Goal: Information Seeking & Learning: Learn about a topic

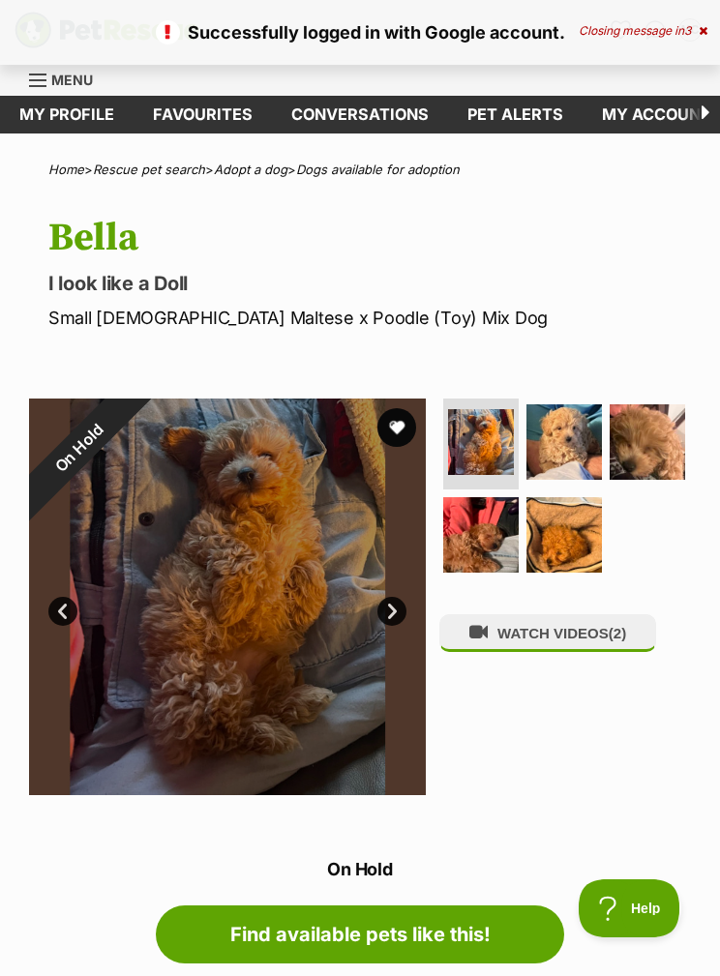
click at [666, 24] on div "Closing message in 3" at bounding box center [643, 31] width 129 height 14
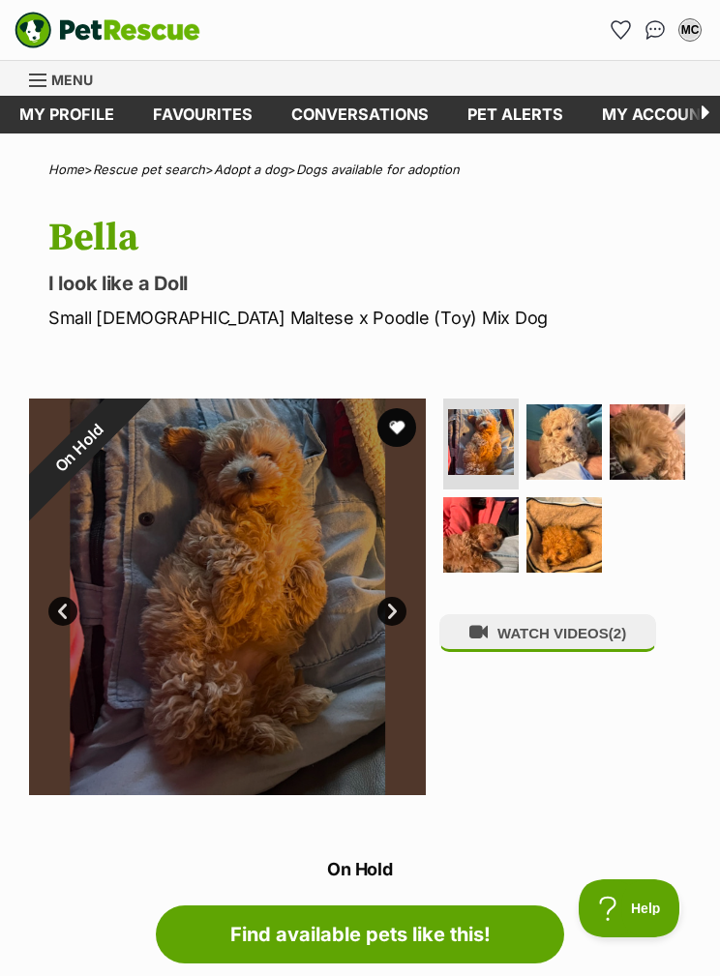
click at [218, 108] on link "Favourites" at bounding box center [203, 115] width 138 height 38
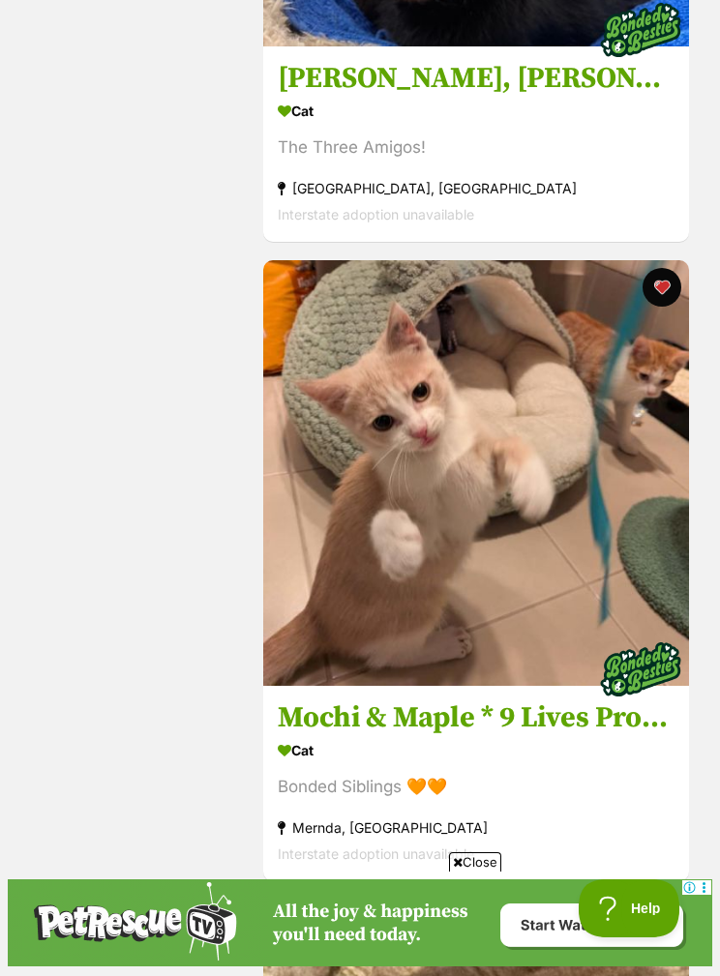
click at [525, 700] on h3 "Mochi & Maple * 9 Lives Project Rescue*" at bounding box center [476, 718] width 397 height 37
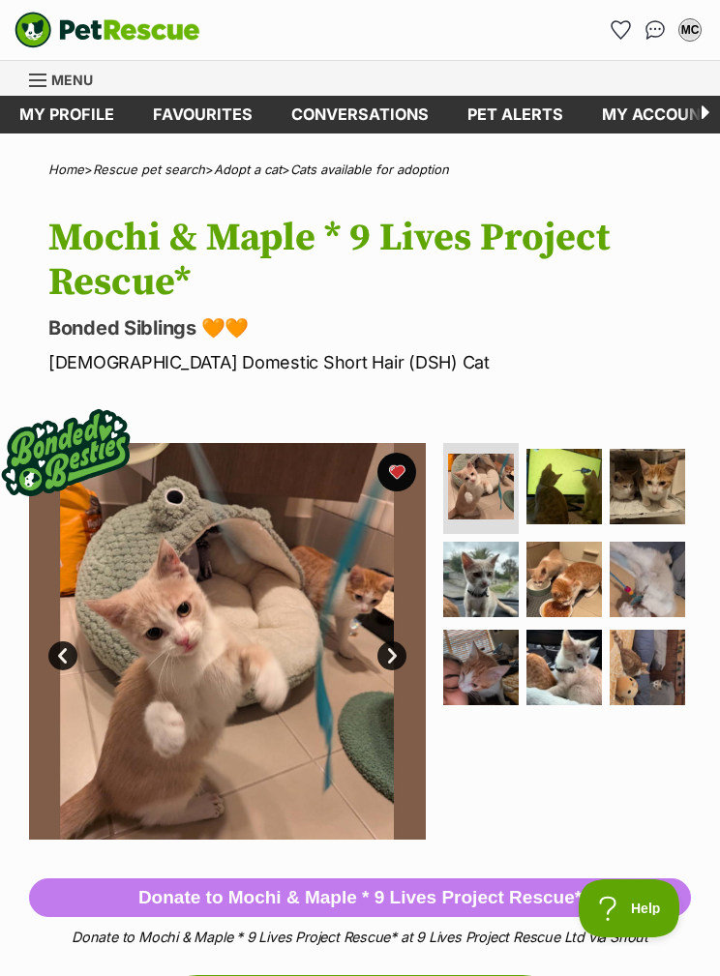
click at [573, 491] on img at bounding box center [563, 486] width 75 height 75
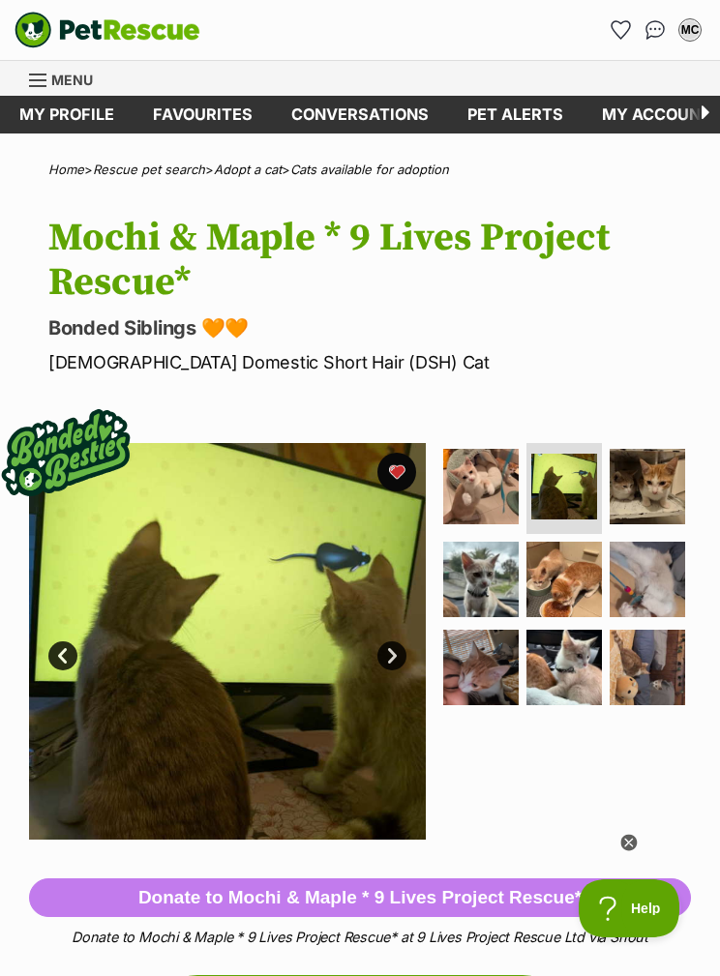
click at [653, 477] on img at bounding box center [647, 486] width 75 height 75
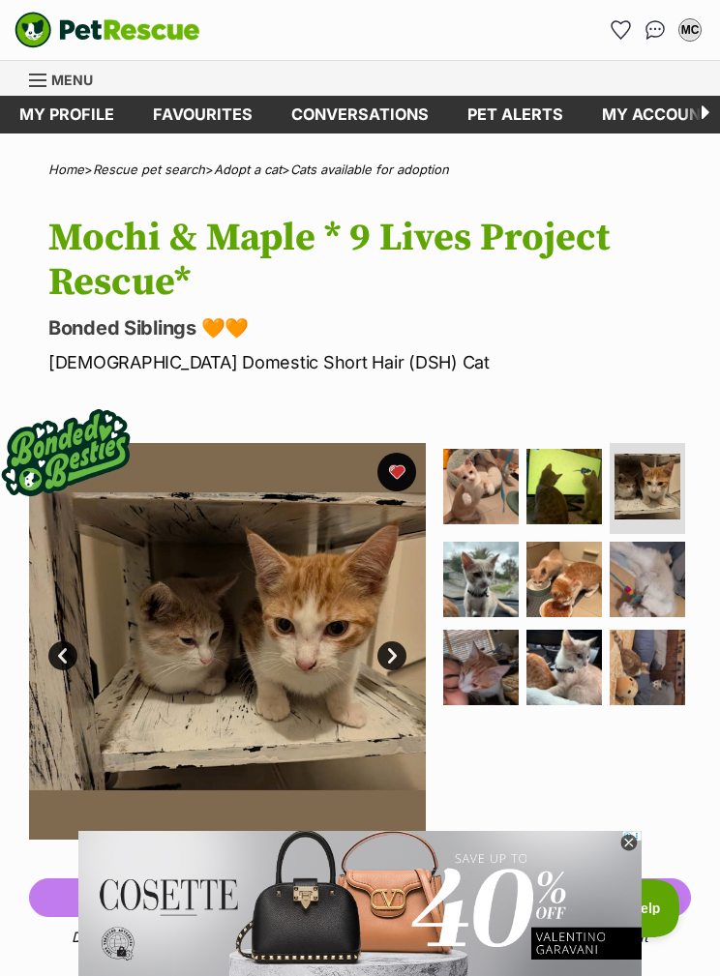
click at [475, 561] on img at bounding box center [480, 579] width 75 height 75
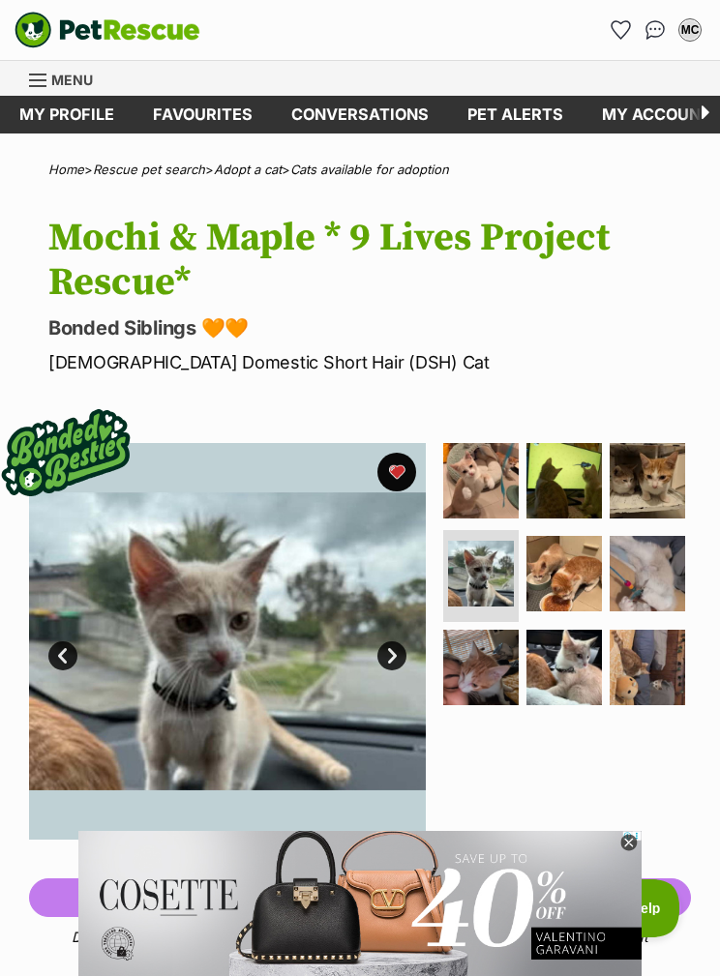
click at [569, 565] on img at bounding box center [563, 573] width 75 height 75
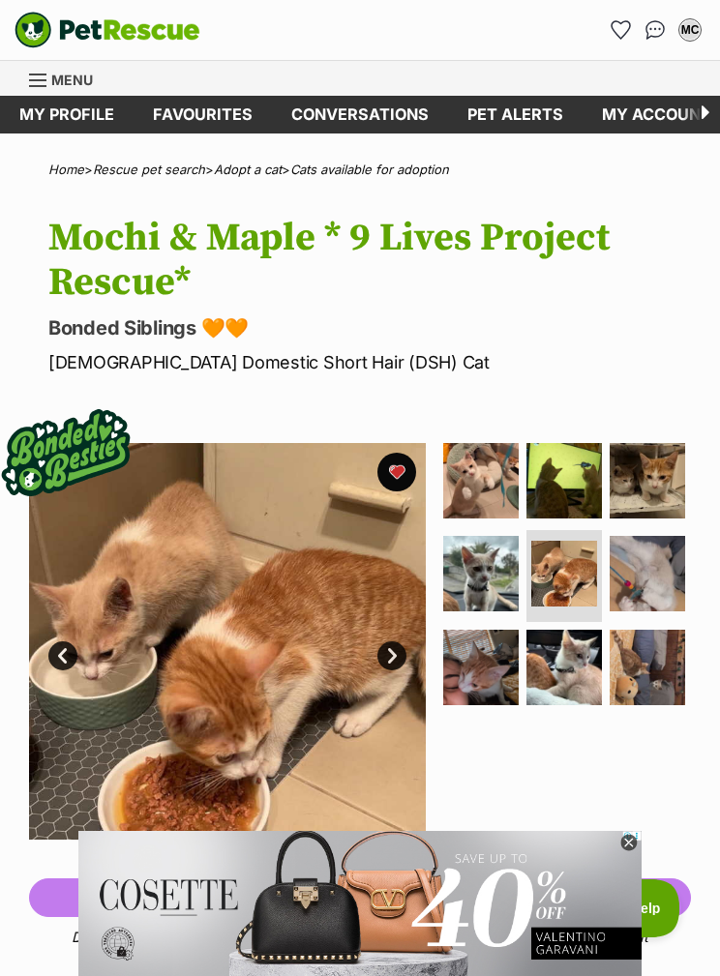
click at [657, 554] on img at bounding box center [647, 573] width 75 height 75
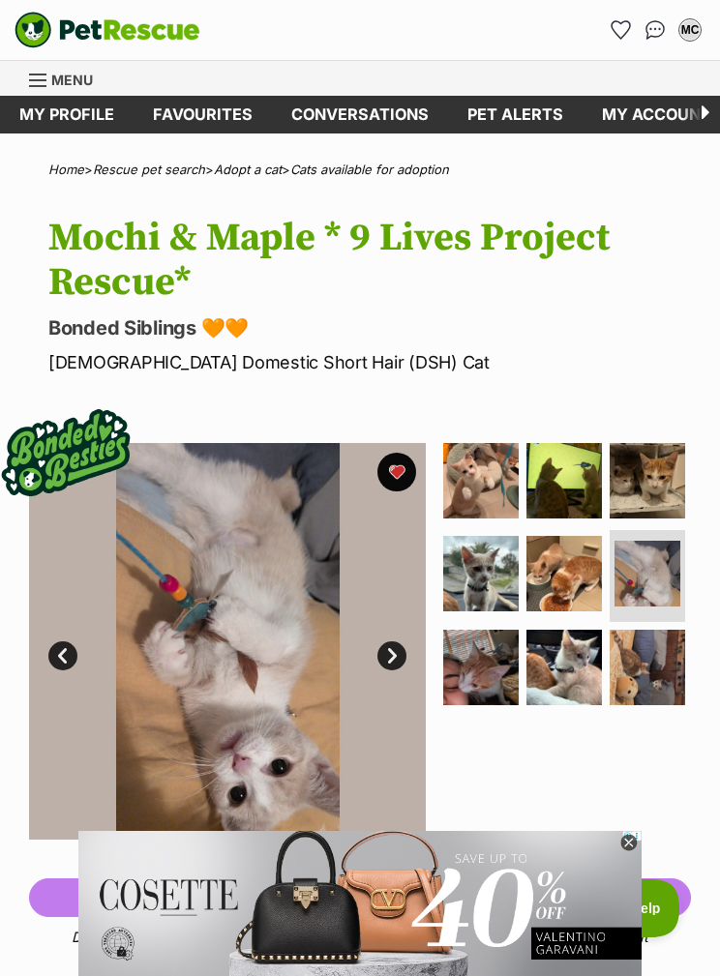
click at [494, 638] on img at bounding box center [480, 667] width 75 height 75
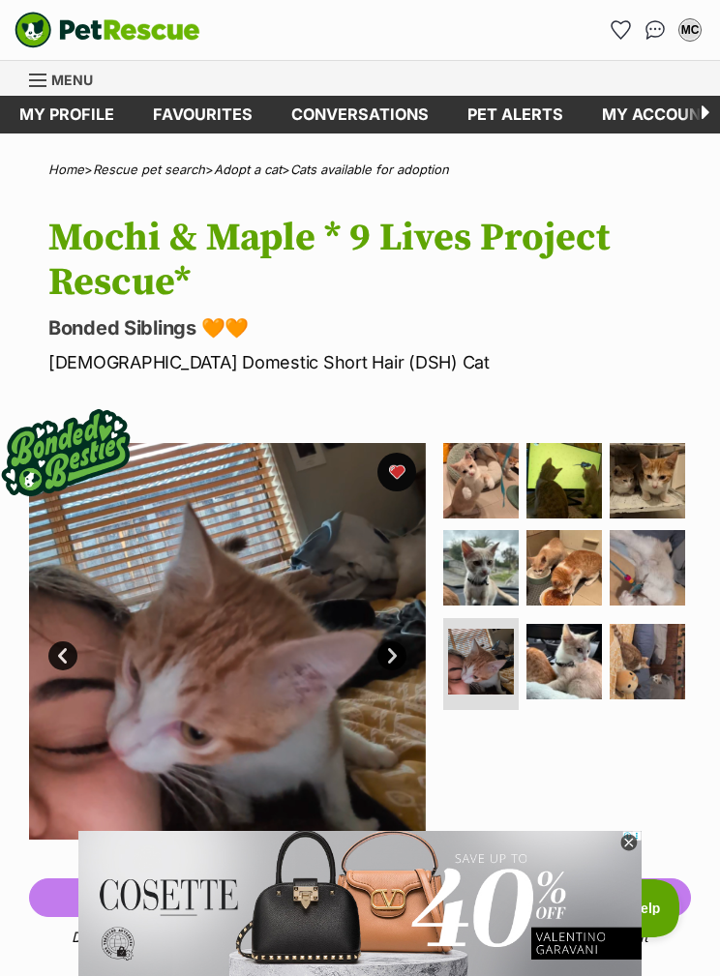
click at [574, 642] on img at bounding box center [563, 661] width 75 height 75
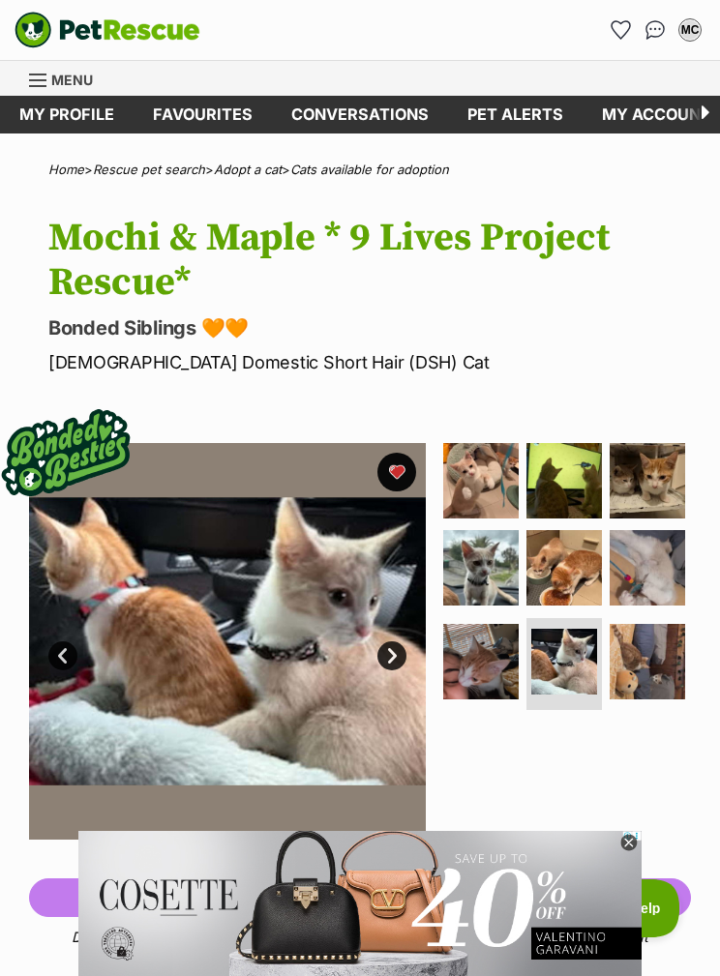
click at [655, 645] on img at bounding box center [647, 661] width 75 height 75
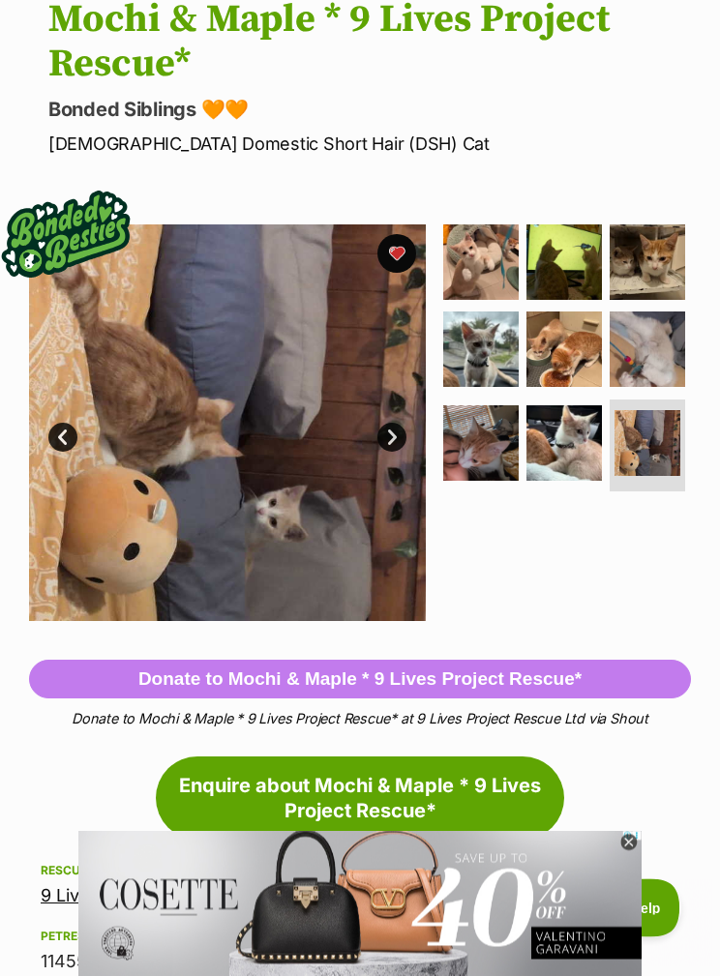
scroll to position [207, 0]
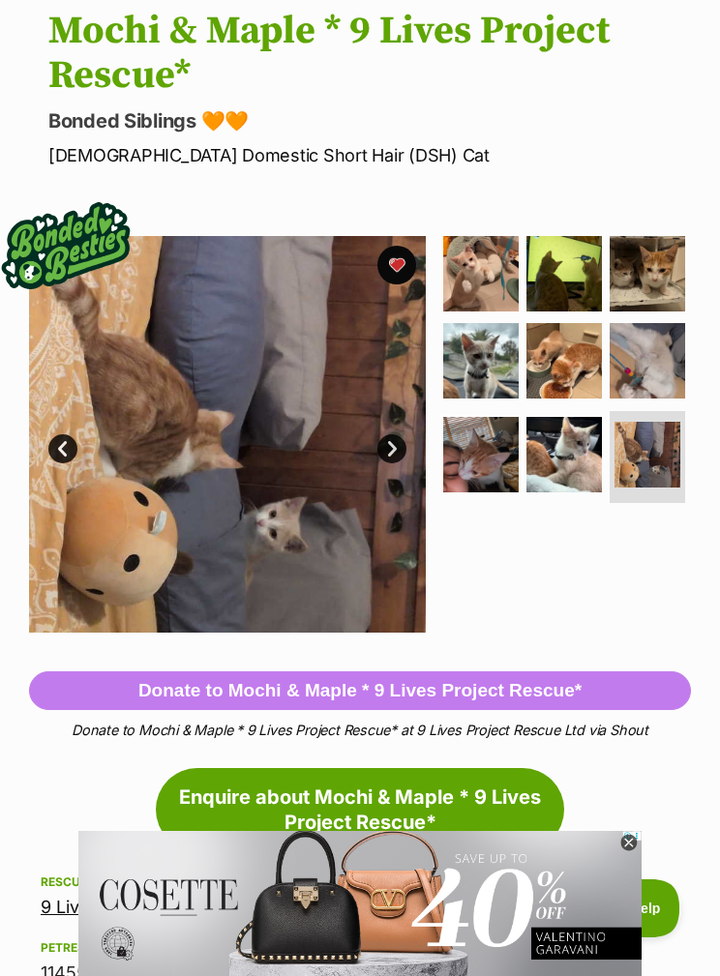
click at [511, 274] on img at bounding box center [480, 273] width 75 height 75
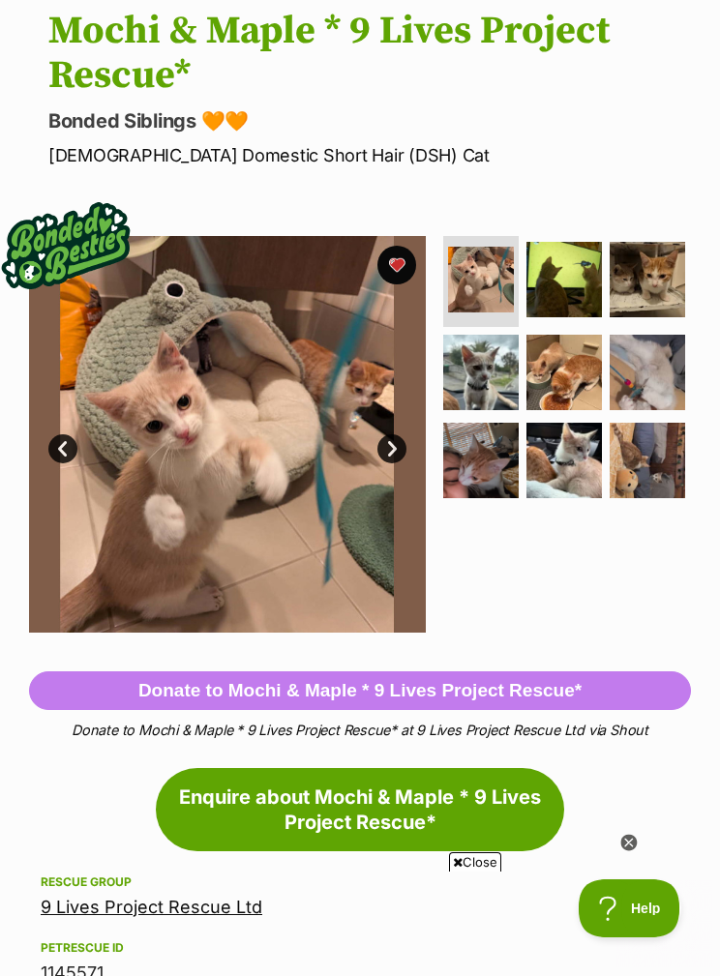
scroll to position [0, 0]
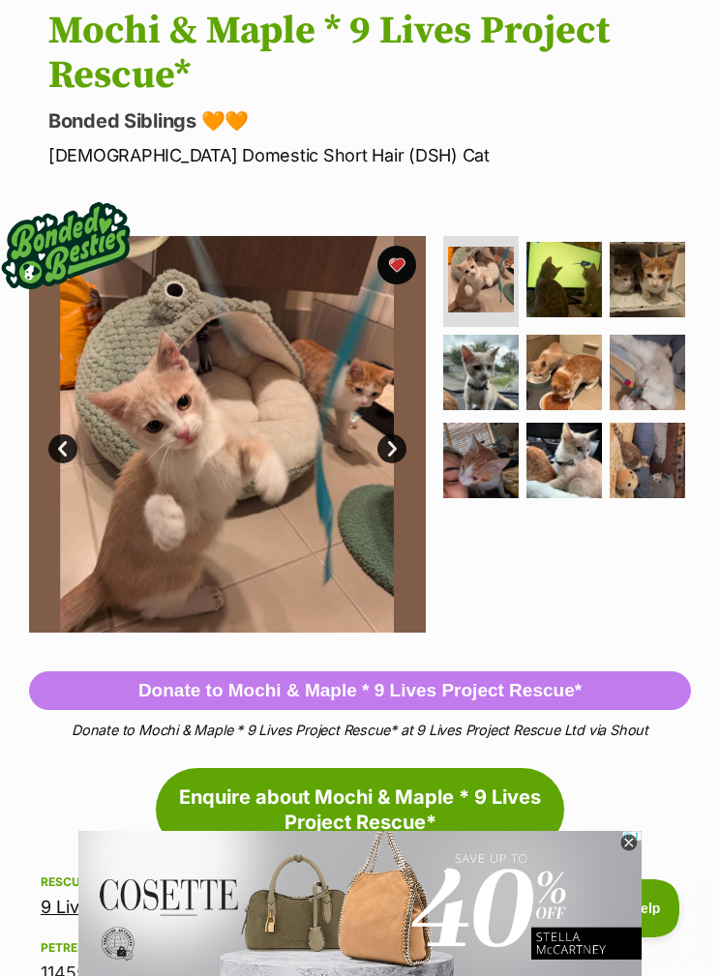
click at [562, 259] on img at bounding box center [563, 279] width 75 height 75
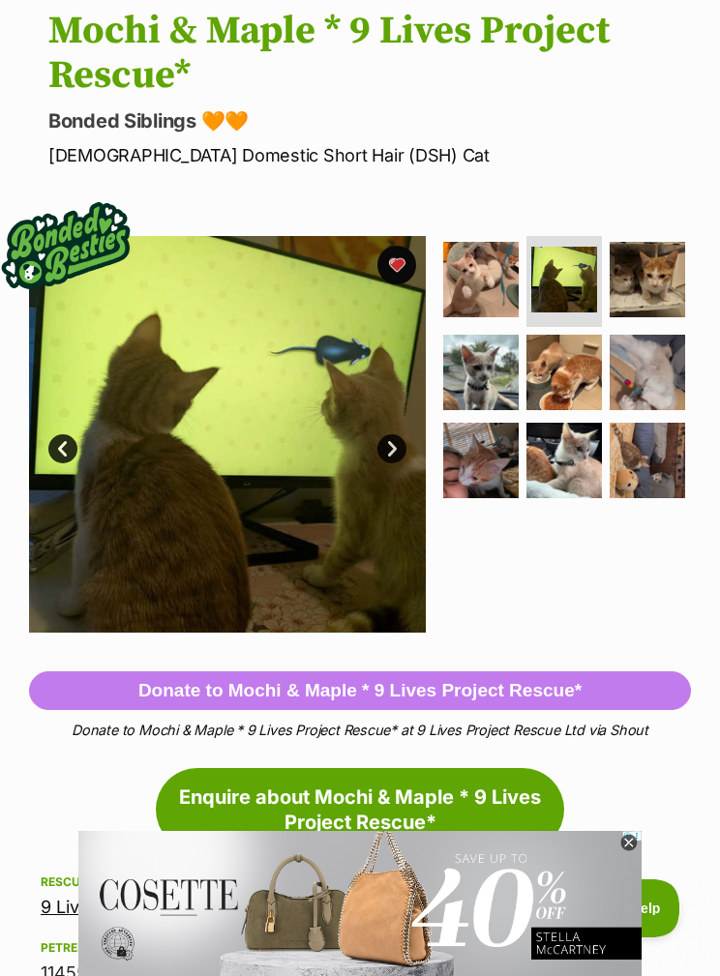
click at [635, 273] on img at bounding box center [647, 279] width 75 height 75
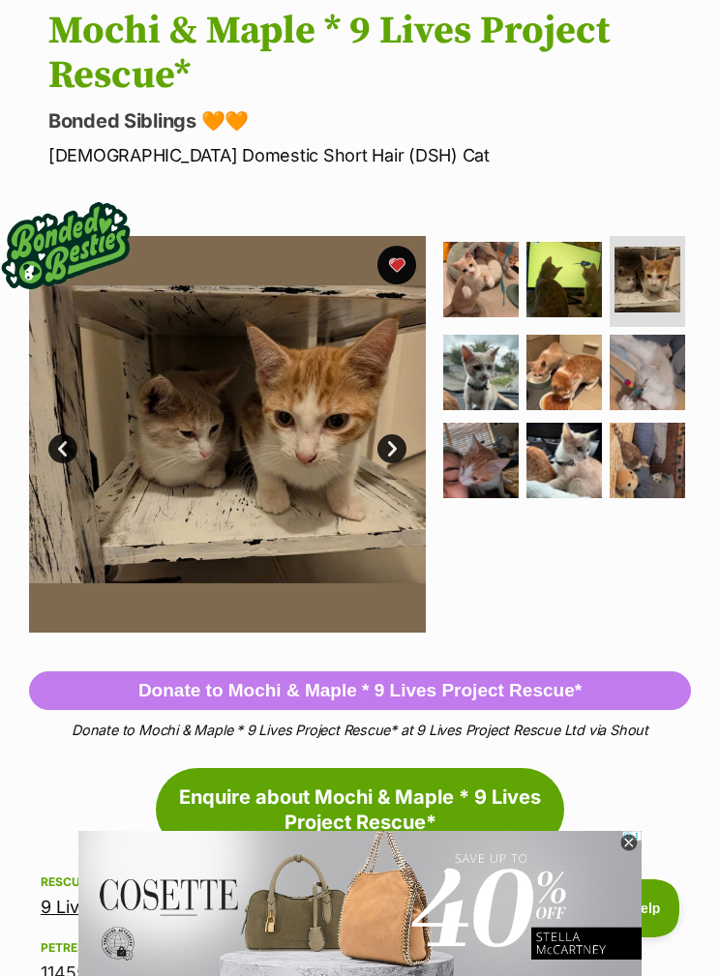
click at [491, 360] on img at bounding box center [480, 372] width 75 height 75
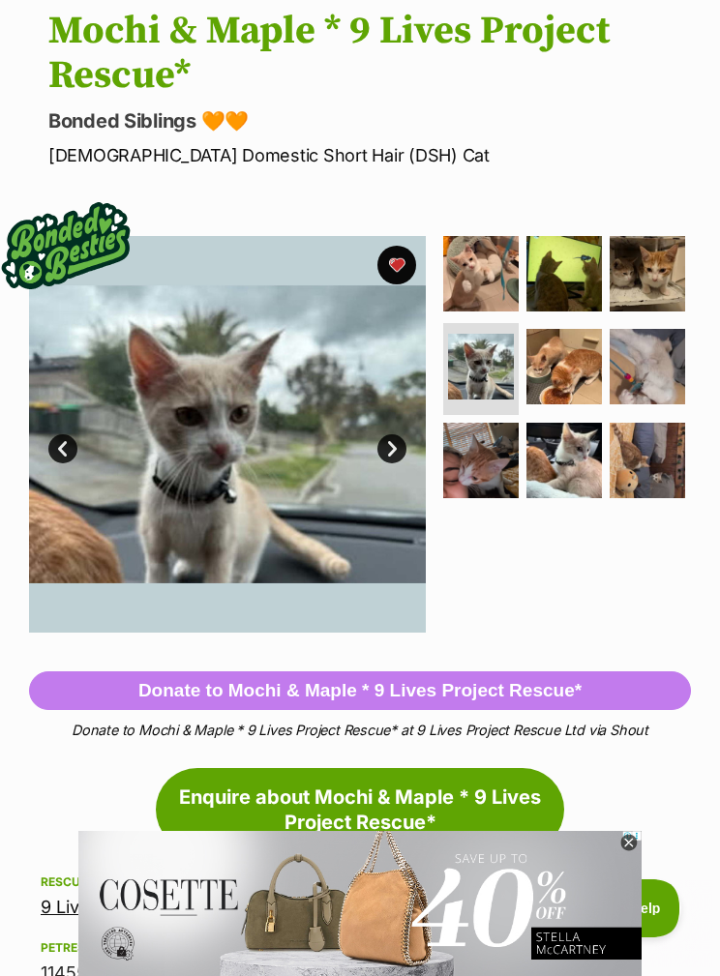
click at [552, 365] on img at bounding box center [563, 366] width 75 height 75
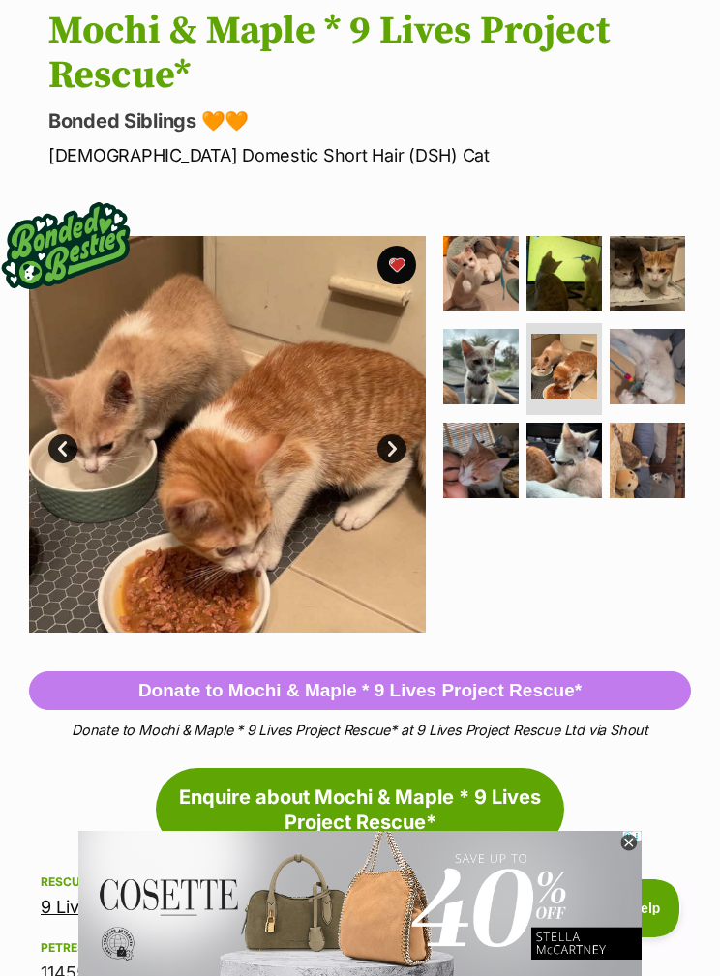
click at [643, 354] on img at bounding box center [647, 366] width 75 height 75
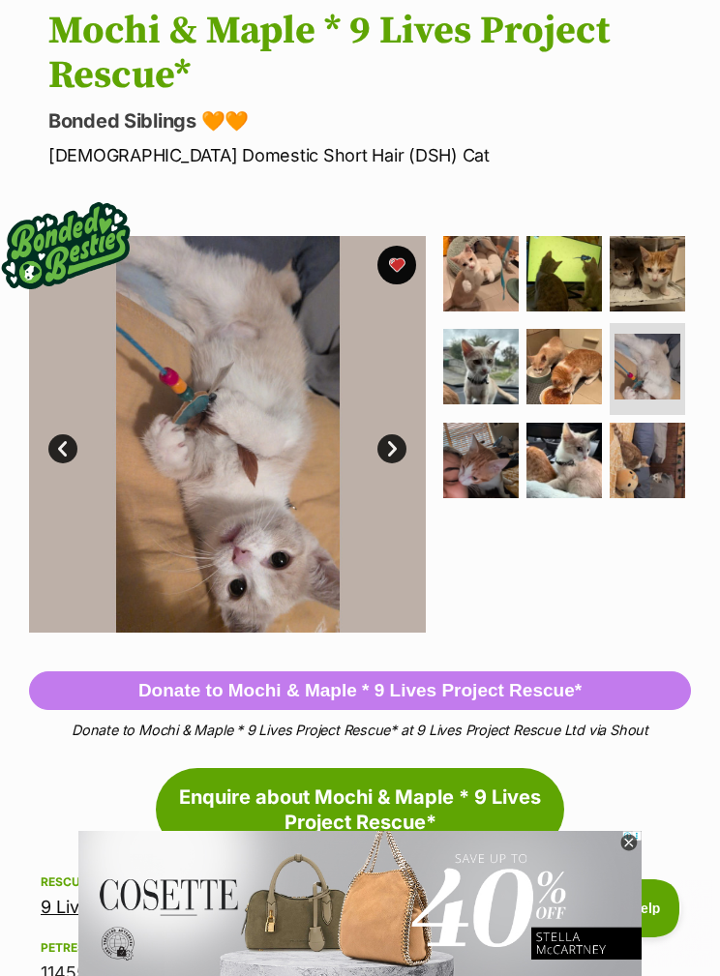
click at [519, 434] on img at bounding box center [480, 460] width 75 height 75
